Goal: Information Seeking & Learning: Find specific fact

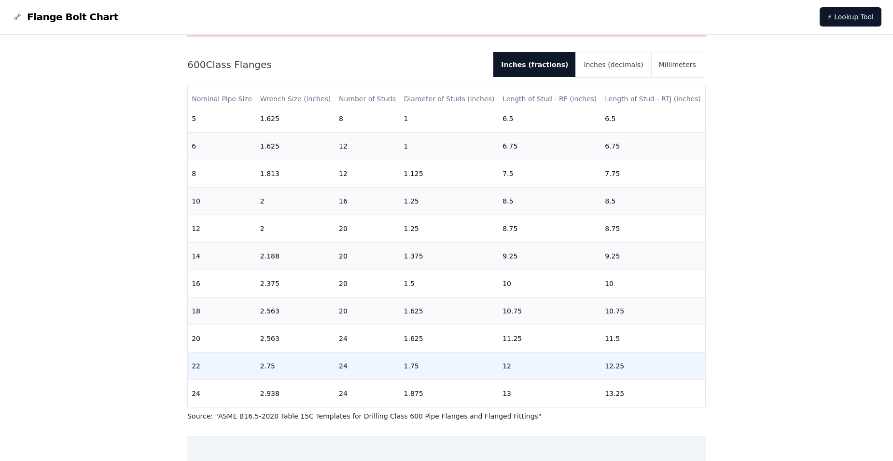
scroll to position [146, 0]
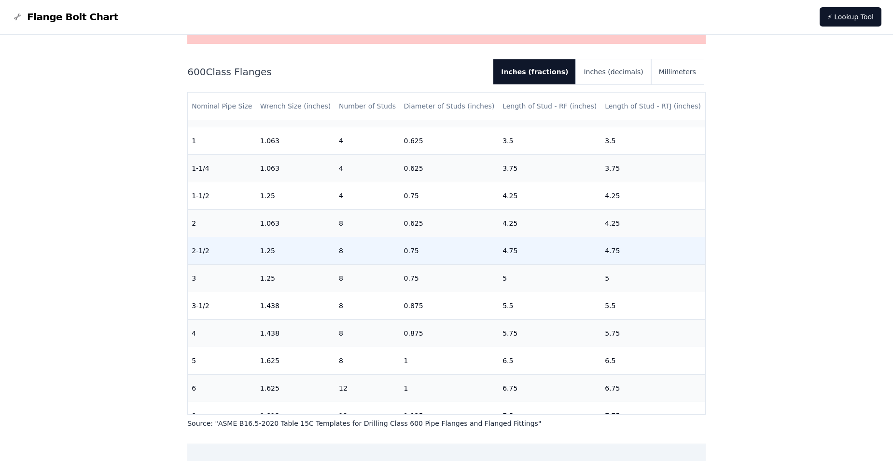
scroll to position [96, 0]
